Goal: Check status: Check status

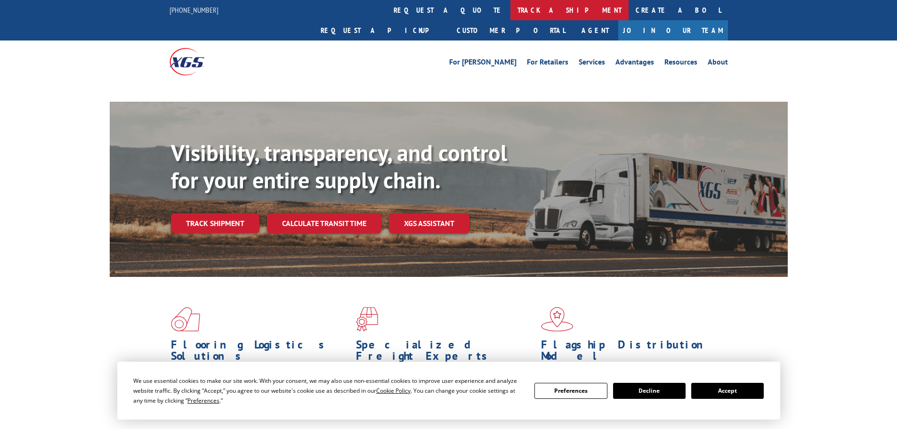
click at [511, 8] on link "track a shipment" at bounding box center [570, 10] width 118 height 20
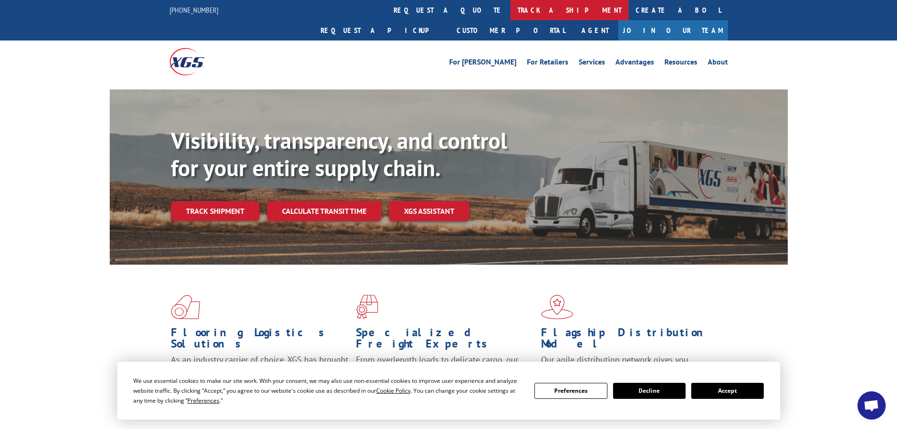
click at [511, 8] on link "track a shipment" at bounding box center [570, 10] width 118 height 20
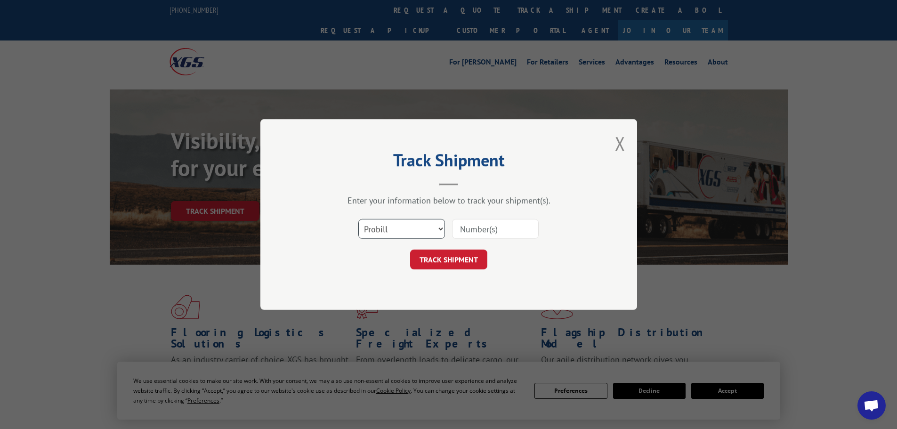
drag, startPoint x: 375, startPoint y: 227, endPoint x: 371, endPoint y: 237, distance: 11.0
click at [372, 232] on select "Select category... Probill BOL PO" at bounding box center [402, 229] width 87 height 20
select select "bol"
click at [359, 219] on select "Select category... Probill BOL PO" at bounding box center [402, 229] width 87 height 20
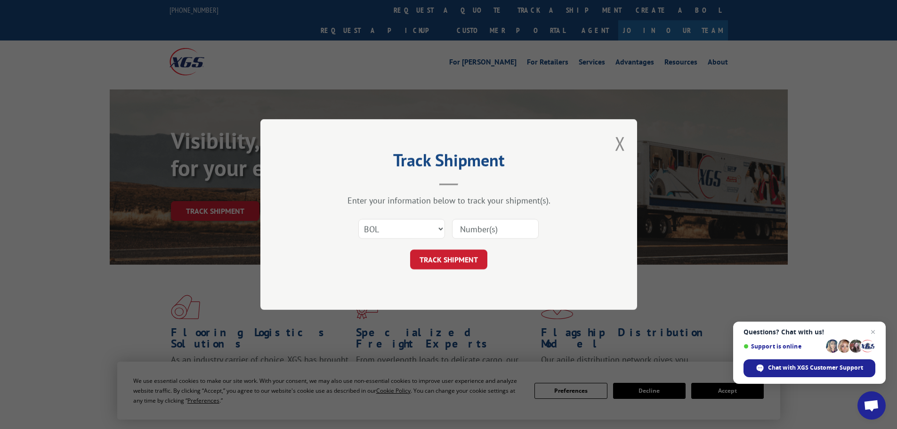
paste input "7082129"
type input "7082129"
click at [440, 264] on button "TRACK SHIPMENT" at bounding box center [448, 260] width 77 height 20
